Goal: Task Accomplishment & Management: Manage account settings

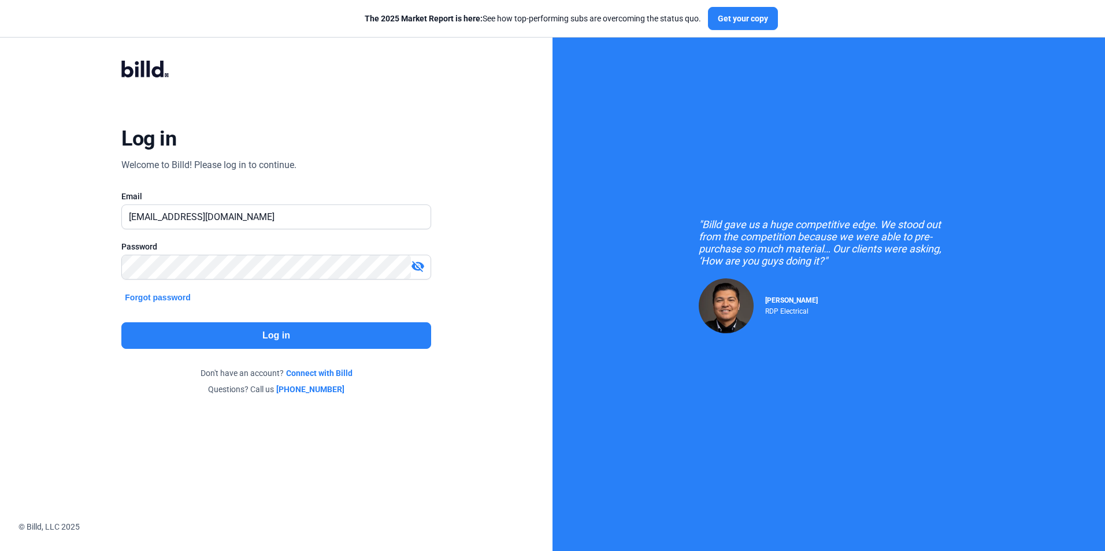
click at [255, 340] on button "Log in" at bounding box center [275, 336] width 309 height 27
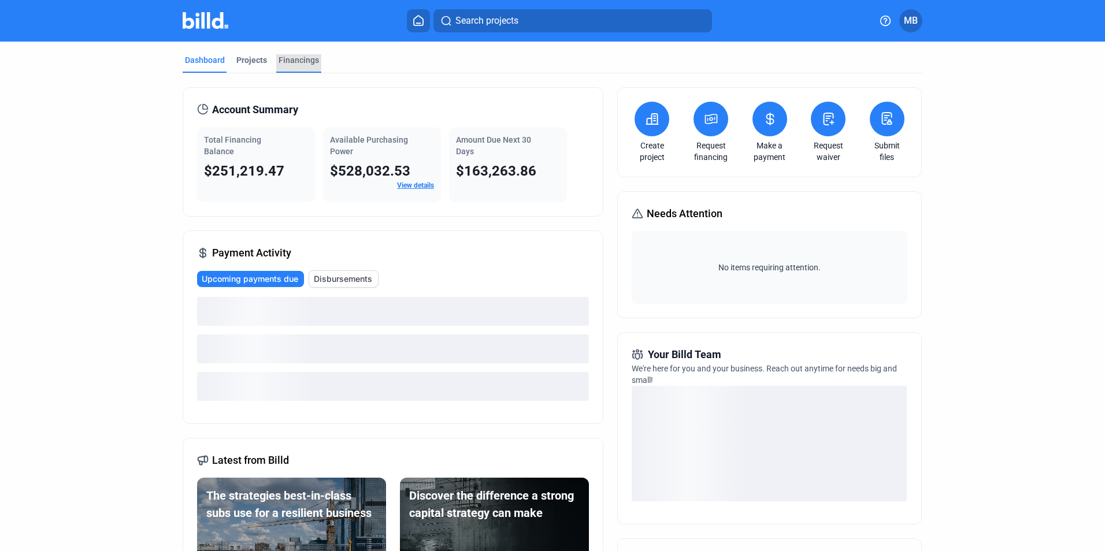
click at [288, 60] on div "Financings" at bounding box center [299, 60] width 40 height 12
